Goal: Communication & Community: Participate in discussion

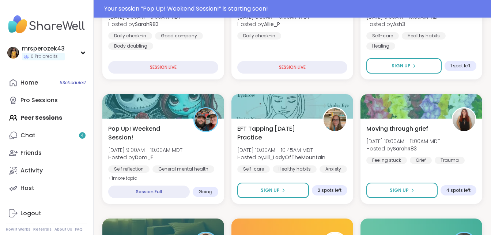
scroll to position [171, 0]
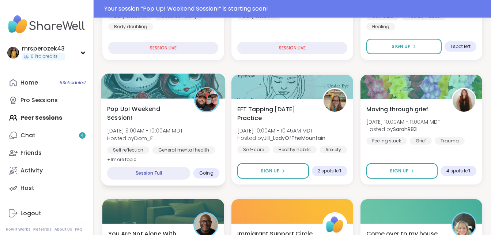
click at [155, 105] on span "Pop Up! Weekend Session!" at bounding box center [146, 113] width 79 height 18
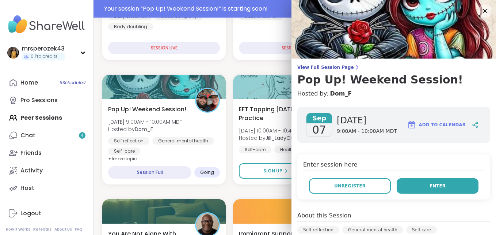
click at [420, 183] on button "Enter" at bounding box center [438, 185] width 82 height 15
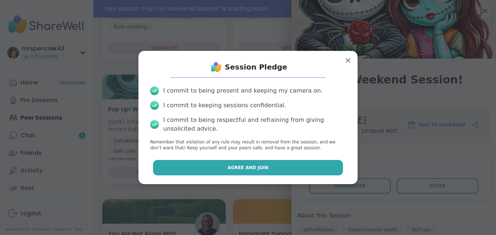
click at [287, 165] on button "Agree and Join" at bounding box center [248, 167] width 190 height 15
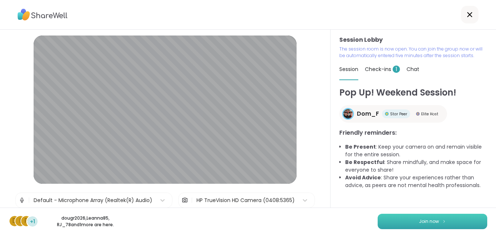
click at [401, 221] on button "Join now" at bounding box center [433, 220] width 110 height 15
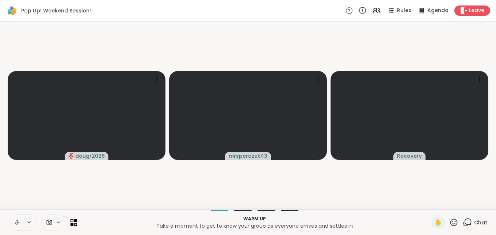
click at [15, 221] on icon at bounding box center [17, 222] width 7 height 7
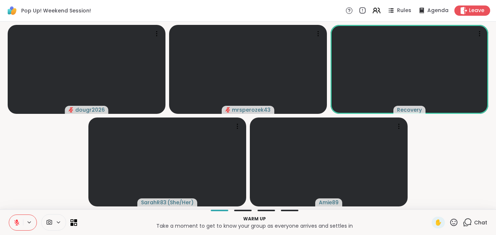
click at [15, 221] on icon at bounding box center [17, 222] width 7 height 7
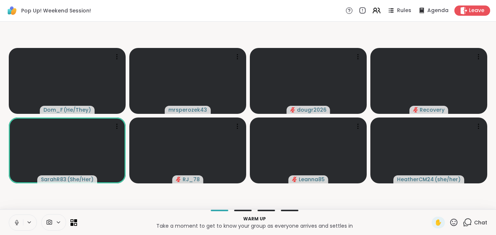
click at [15, 220] on icon at bounding box center [17, 222] width 7 height 7
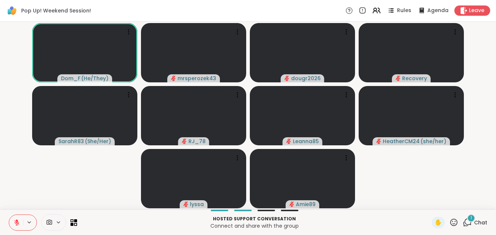
click at [467, 217] on div "1" at bounding box center [471, 218] width 8 height 8
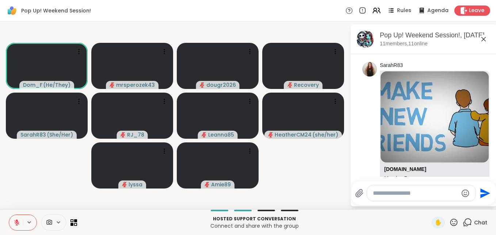
scroll to position [90, 0]
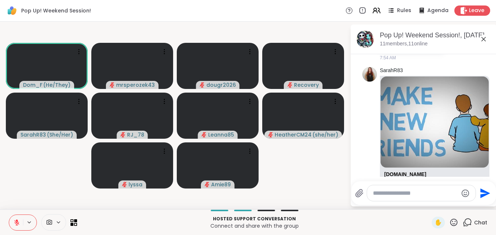
click at [482, 37] on icon at bounding box center [483, 39] width 9 height 9
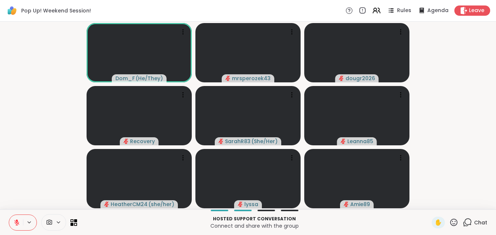
click at [19, 222] on icon at bounding box center [16, 222] width 5 height 5
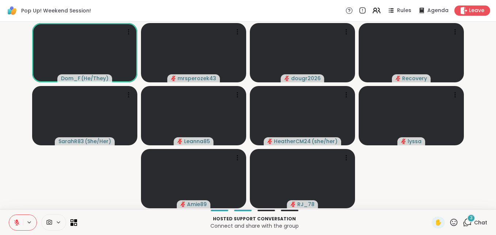
click at [470, 218] on span "3" at bounding box center [471, 217] width 3 height 6
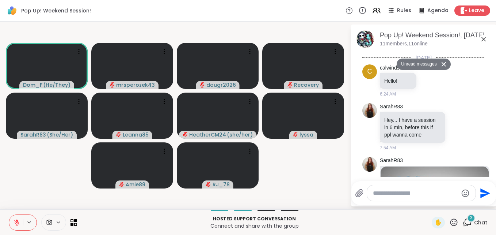
scroll to position [395, 0]
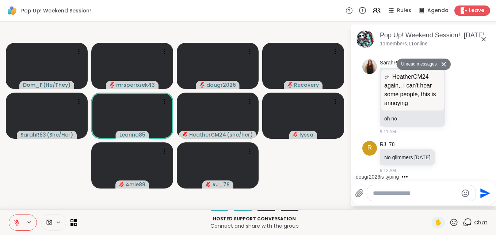
click at [483, 39] on icon at bounding box center [484, 39] width 4 height 4
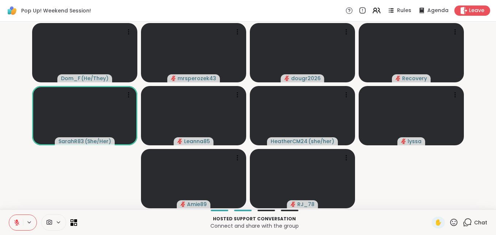
click at [18, 221] on icon at bounding box center [17, 222] width 7 height 7
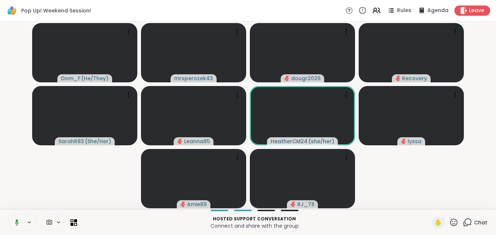
click at [18, 220] on icon at bounding box center [17, 221] width 2 height 3
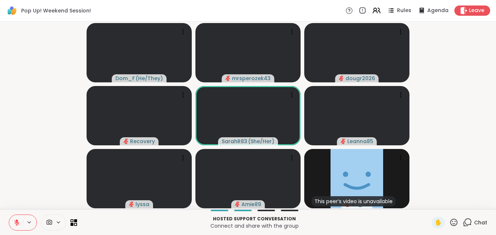
click at [465, 218] on icon at bounding box center [468, 221] width 7 height 7
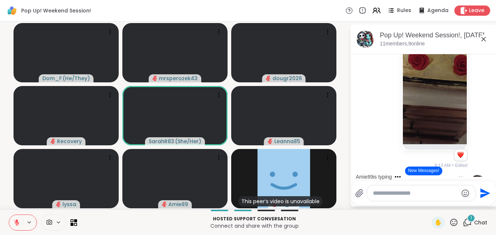
scroll to position [743, 0]
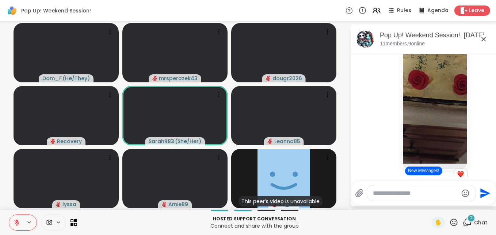
drag, startPoint x: 483, startPoint y: 38, endPoint x: 346, endPoint y: 89, distance: 146.8
click at [346, 89] on div "Dom_F ( He/They ) mrsperozek43 dougr2026 Recovery SarahR83 ( She/Her ) Leanna85…" at bounding box center [248, 115] width 496 height 187
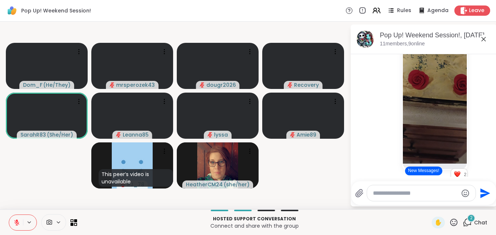
click at [483, 39] on icon at bounding box center [484, 39] width 4 height 4
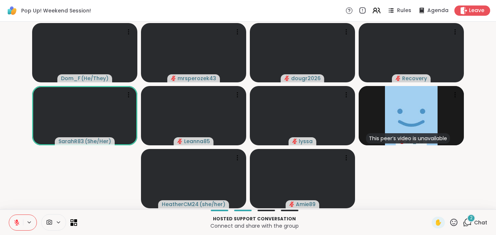
click at [470, 217] on span "2" at bounding box center [471, 217] width 3 height 6
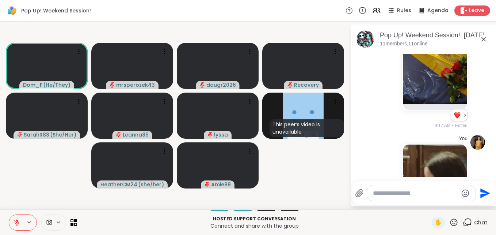
scroll to position [1023, 0]
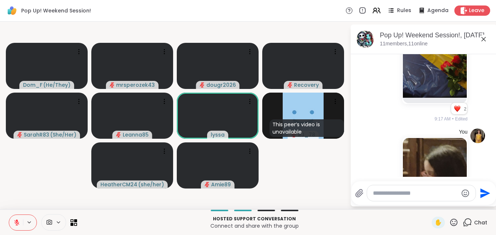
click at [483, 39] on icon at bounding box center [483, 39] width 9 height 9
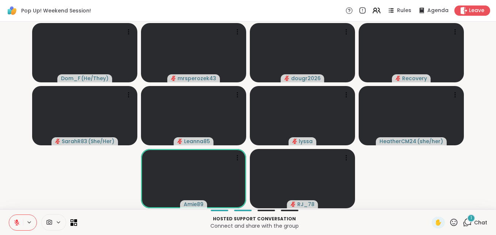
click at [471, 216] on span "1" at bounding box center [471, 217] width 1 height 6
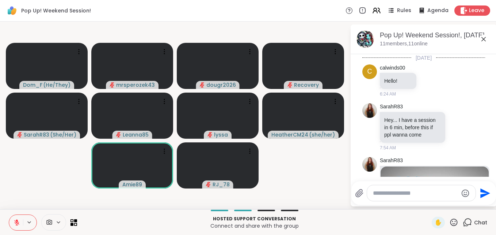
scroll to position [1430, 0]
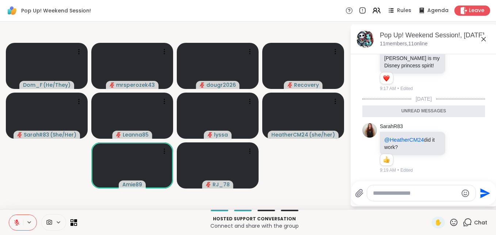
drag, startPoint x: 484, startPoint y: 38, endPoint x: 295, endPoint y: 175, distance: 233.0
click at [295, 175] on video-player-container "Dom_F ( He/They ) mrsperozek43 dougr2026 Recovery SarahR83 ( She/Her ) Leanna85…" at bounding box center [174, 115] width 341 height 182
click at [483, 38] on icon at bounding box center [483, 39] width 9 height 9
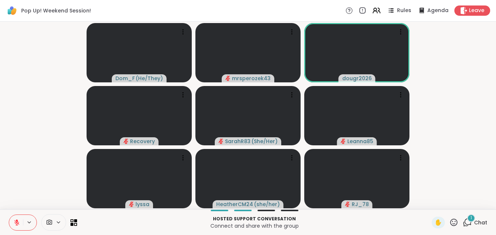
click at [471, 218] on span "1" at bounding box center [471, 217] width 1 height 6
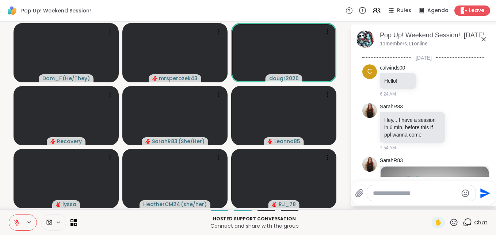
scroll to position [1491, 0]
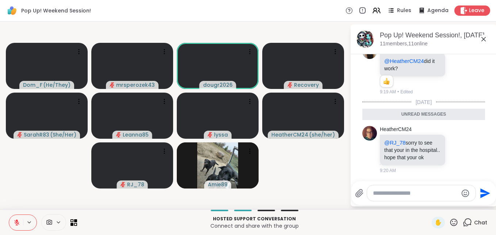
click at [482, 39] on icon at bounding box center [483, 39] width 9 height 9
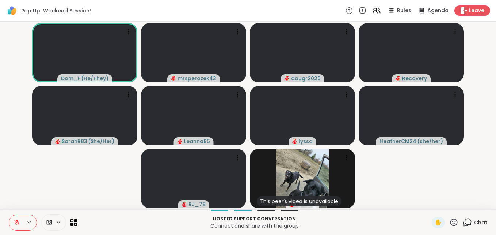
click at [16, 220] on icon at bounding box center [17, 222] width 7 height 7
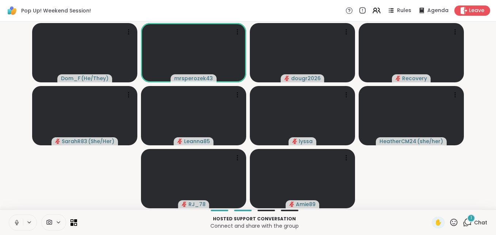
click at [16, 222] on icon at bounding box center [17, 222] width 7 height 7
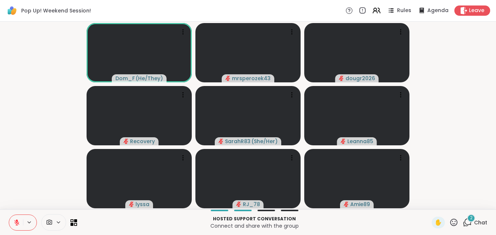
click at [18, 219] on icon at bounding box center [17, 222] width 7 height 7
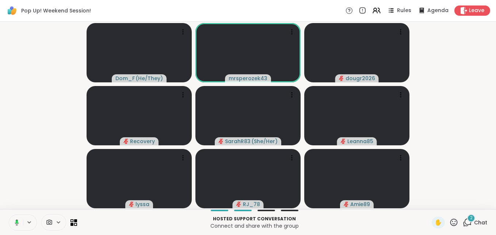
click at [15, 219] on icon at bounding box center [15, 222] width 7 height 7
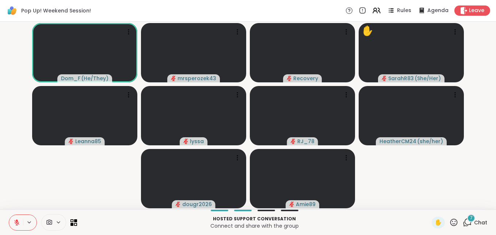
click at [450, 221] on icon at bounding box center [453, 221] width 7 height 7
click at [429, 202] on span "❤️" at bounding box center [432, 202] width 7 height 9
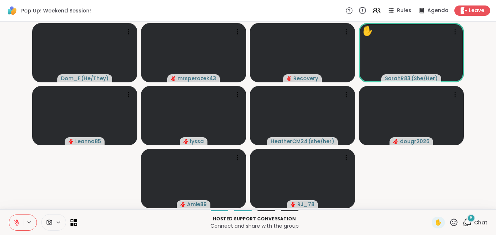
click at [450, 219] on icon at bounding box center [453, 221] width 7 height 7
click at [429, 201] on span "❤️" at bounding box center [432, 202] width 7 height 9
click at [450, 221] on icon at bounding box center [453, 221] width 7 height 7
click at [429, 203] on span "❤️" at bounding box center [432, 202] width 7 height 9
click at [470, 218] on span "8" at bounding box center [471, 217] width 3 height 6
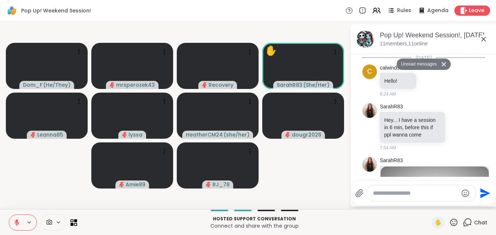
scroll to position [1997, 0]
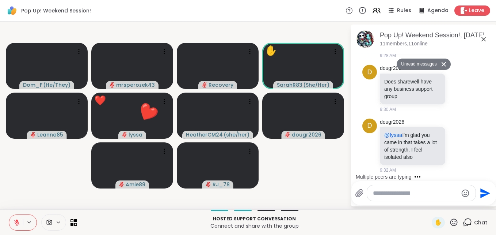
click at [483, 38] on icon at bounding box center [484, 39] width 4 height 4
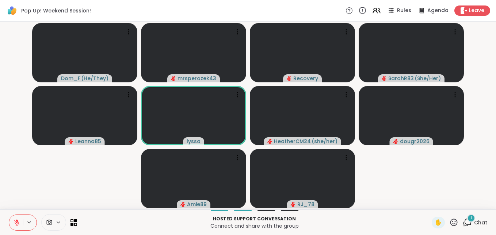
click at [467, 220] on div "1" at bounding box center [471, 218] width 8 height 8
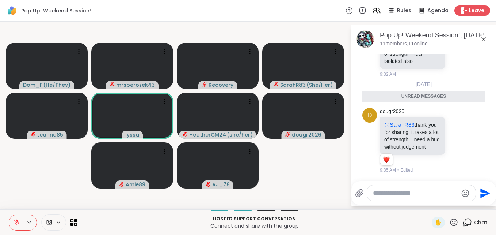
scroll to position [2083, 0]
click at [483, 39] on icon at bounding box center [484, 39] width 4 height 4
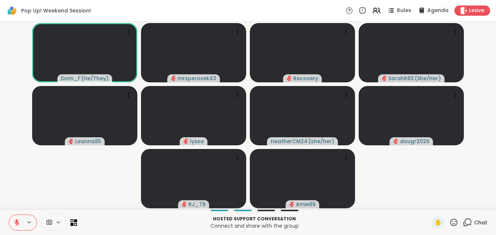
click at [449, 220] on icon at bounding box center [453, 221] width 9 height 9
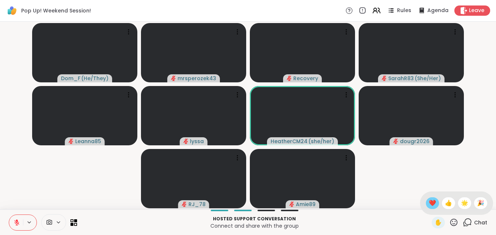
click at [429, 201] on span "❤️" at bounding box center [432, 202] width 7 height 9
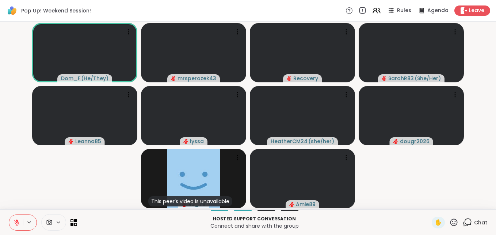
click at [358, 10] on icon at bounding box center [362, 11] width 8 height 8
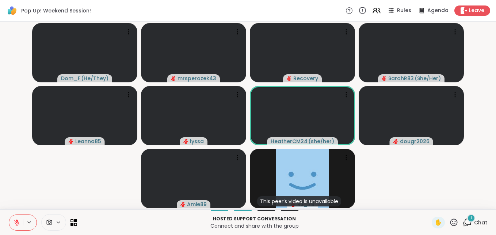
click at [471, 217] on span "1" at bounding box center [471, 217] width 1 height 6
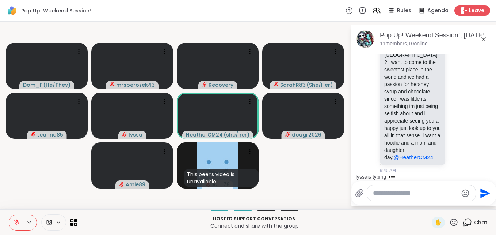
scroll to position [2195, 0]
click at [488, 172] on div "lyssa is typing" at bounding box center [425, 177] width 143 height 12
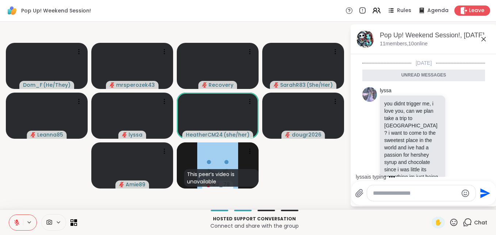
scroll to position [2253, 0]
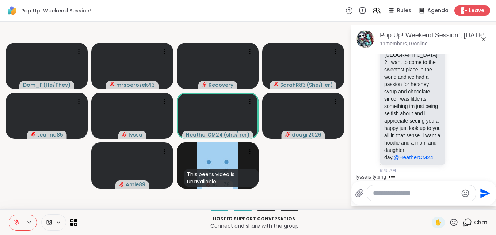
click at [483, 37] on icon at bounding box center [483, 39] width 9 height 9
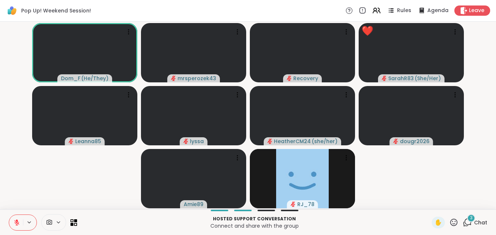
click at [14, 219] on icon at bounding box center [17, 222] width 7 height 7
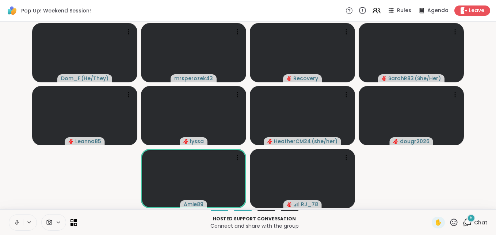
click at [16, 219] on icon at bounding box center [17, 222] width 7 height 7
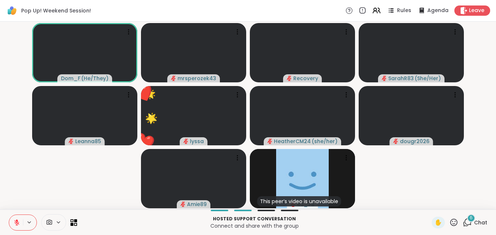
click at [470, 218] on span "6" at bounding box center [471, 217] width 3 height 6
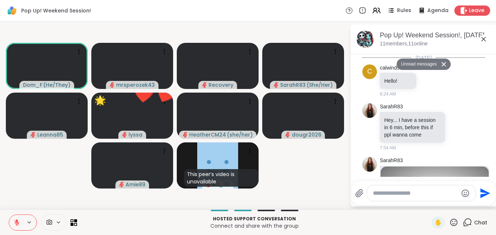
scroll to position [2833, 0]
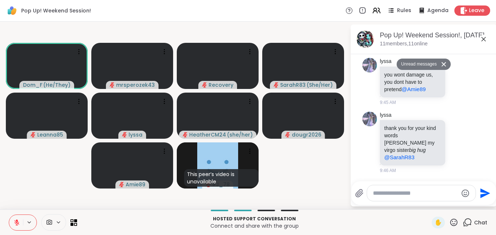
click at [484, 38] on icon at bounding box center [483, 39] width 9 height 9
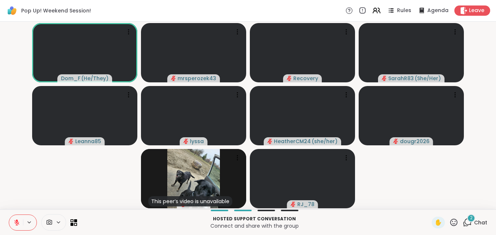
click at [15, 222] on icon at bounding box center [16, 222] width 5 height 5
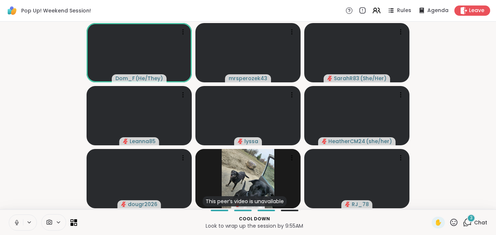
click at [16, 218] on button at bounding box center [16, 221] width 14 height 15
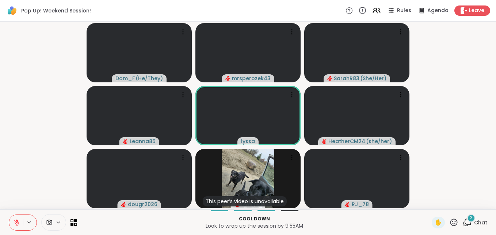
click at [470, 216] on span "3" at bounding box center [471, 217] width 3 height 6
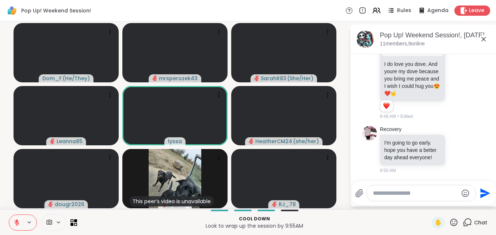
scroll to position [2982, 0]
click at [484, 39] on icon at bounding box center [484, 39] width 4 height 4
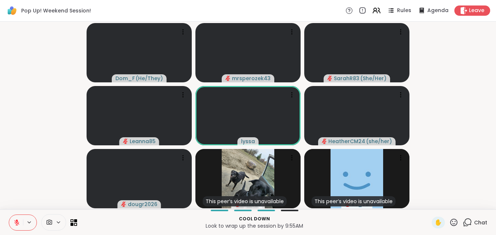
click at [463, 220] on icon at bounding box center [467, 221] width 9 height 9
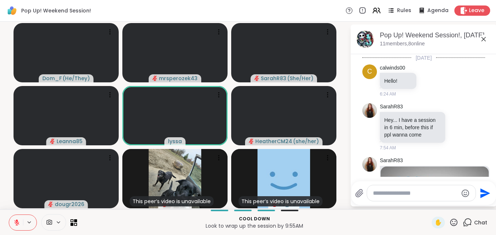
scroll to position [3064, 0]
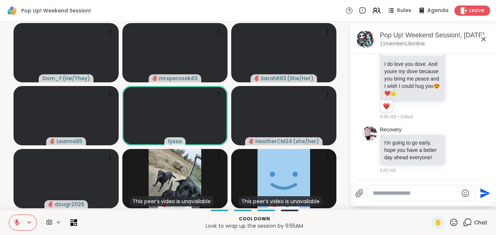
click at [408, 194] on textarea "Type your message" at bounding box center [415, 192] width 85 height 7
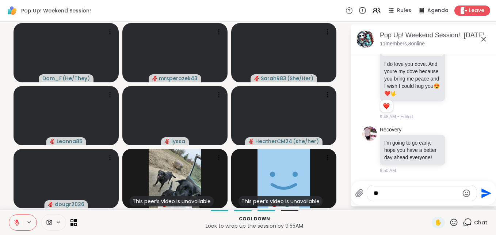
type textarea "*"
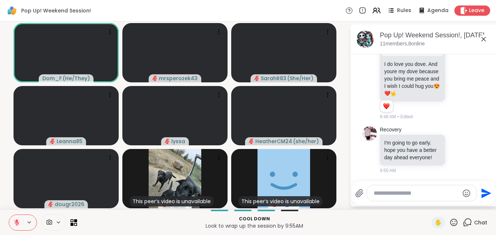
click at [13, 219] on button at bounding box center [16, 221] width 14 height 15
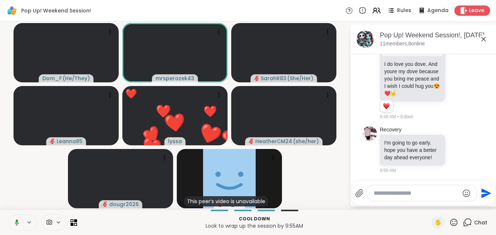
click at [16, 221] on icon at bounding box center [17, 222] width 2 height 3
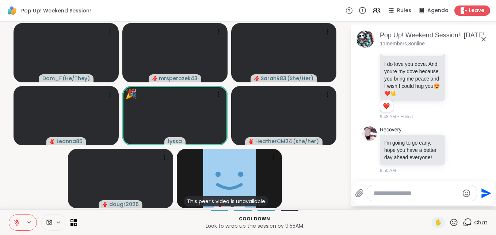
click at [483, 37] on icon at bounding box center [483, 39] width 9 height 9
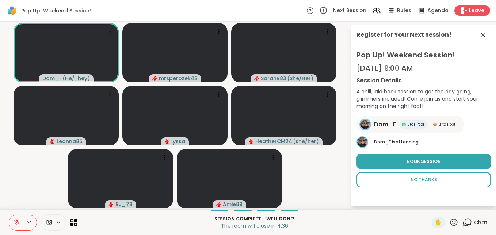
click at [411, 180] on button "No Thanks" at bounding box center [424, 179] width 134 height 15
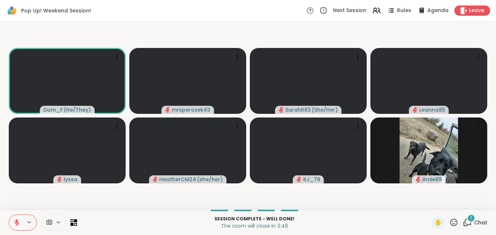
click at [467, 220] on div "1" at bounding box center [471, 218] width 8 height 8
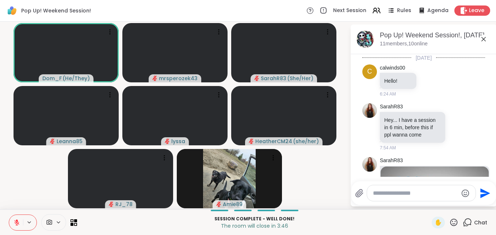
scroll to position [3157, 0]
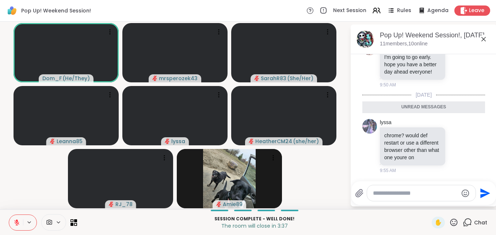
click at [483, 39] on icon at bounding box center [484, 39] width 4 height 4
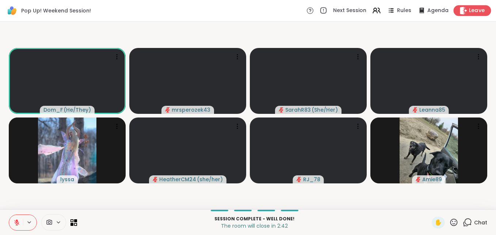
click at [472, 10] on span "Leave" at bounding box center [477, 11] width 16 height 8
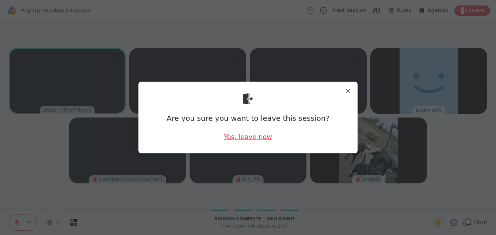
click at [238, 135] on div "Yes, leave now" at bounding box center [248, 136] width 48 height 9
